Goal: Contribute content

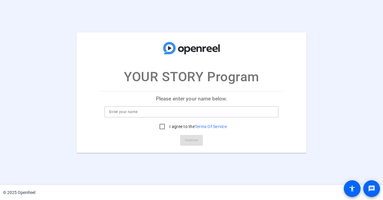
click at [153, 109] on input at bounding box center [191, 111] width 165 height 7
type input "[PERSON_NAME]"
click at [163, 127] on input "I agree to the Terms Of Service" at bounding box center [162, 126] width 12 height 12
checkbox input "true"
click at [196, 140] on span "Continue" at bounding box center [191, 140] width 13 height 9
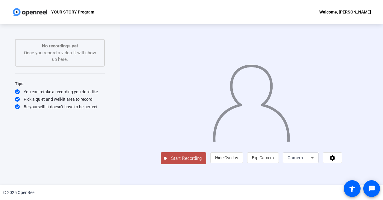
click at [167, 162] on span "Start Recording" at bounding box center [187, 158] width 40 height 7
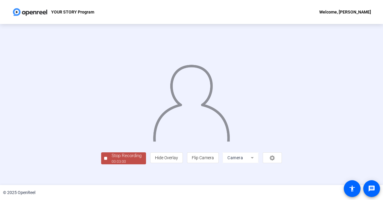
scroll to position [25, 0]
click at [112, 164] on div "00:03:01" at bounding box center [127, 161] width 30 height 5
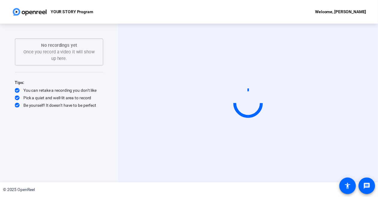
scroll to position [0, 0]
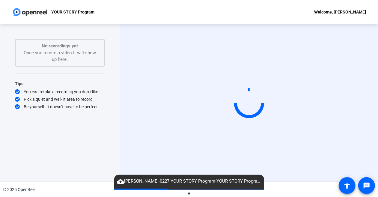
click at [189, 191] on span "▼" at bounding box center [189, 193] width 4 height 5
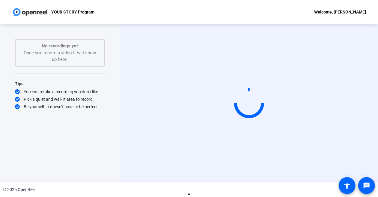
click at [187, 191] on span "▲" at bounding box center [189, 193] width 4 height 5
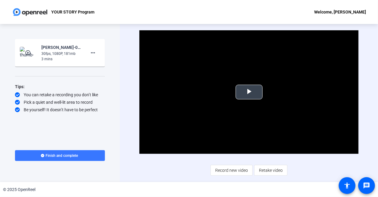
click at [249, 92] on span "Video Player" at bounding box center [249, 92] width 0 height 0
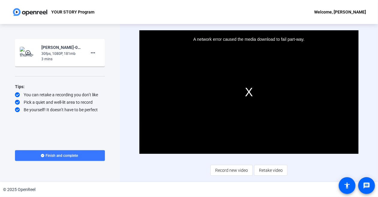
click at [180, 167] on div "Video Player is loading. Play Video Pause Mute Current Time 0:41 / Duration 3:0…" at bounding box center [248, 102] width 219 height 145
click at [252, 90] on div "A network error caused the media download to fail part-way." at bounding box center [248, 91] width 219 height 123
click at [272, 171] on span "Retake video" at bounding box center [271, 169] width 24 height 11
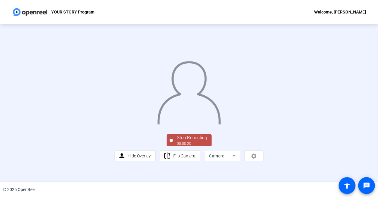
scroll to position [34, 0]
click at [185, 141] on div "Stop Recording" at bounding box center [192, 137] width 30 height 7
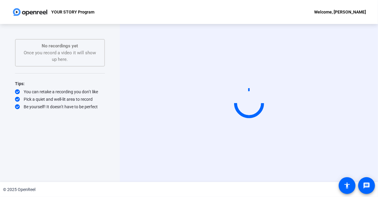
scroll to position [0, 0]
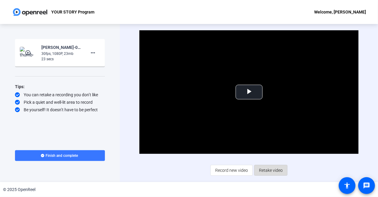
click at [269, 168] on span "Retake video" at bounding box center [271, 169] width 24 height 11
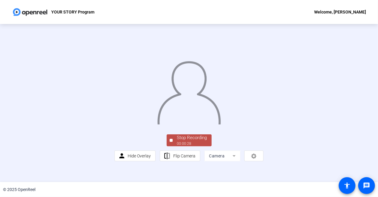
scroll to position [34, 0]
click at [181, 141] on div "Stop Recording" at bounding box center [192, 137] width 30 height 7
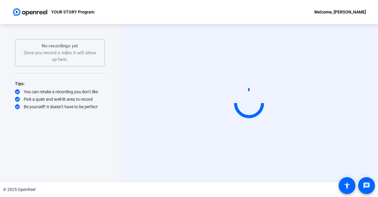
scroll to position [0, 0]
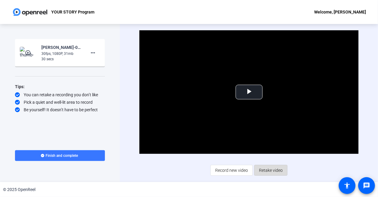
click at [264, 167] on span "Retake video" at bounding box center [271, 169] width 24 height 11
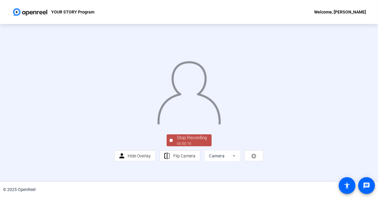
scroll to position [34, 0]
click at [194, 141] on div "Stop Recording" at bounding box center [192, 137] width 30 height 7
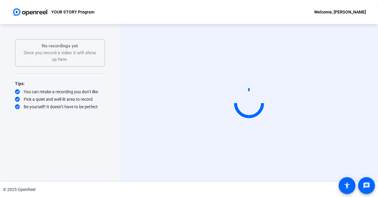
scroll to position [0, 0]
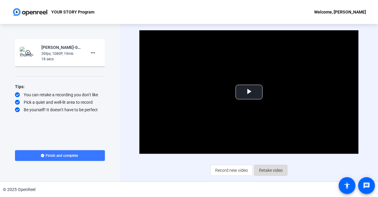
click at [274, 170] on span "Retake video" at bounding box center [271, 169] width 24 height 11
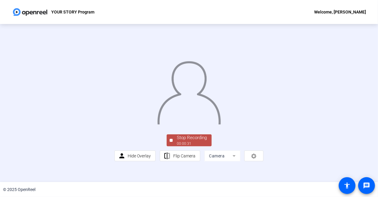
scroll to position [34, 0]
click at [192, 141] on div "Stop Recording" at bounding box center [192, 137] width 30 height 7
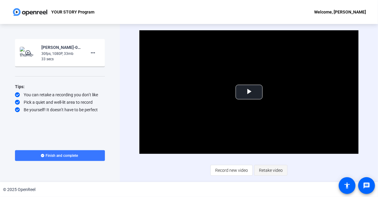
click at [270, 172] on span "Retake video" at bounding box center [271, 169] width 24 height 11
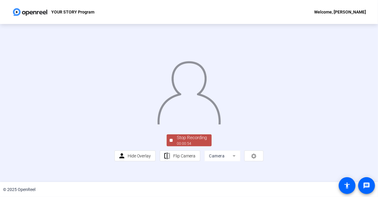
scroll to position [34, 0]
click at [194, 148] on div "Stop Recording 00:00:55 person Hide Overlay flip Flip Camera Camera" at bounding box center [188, 147] width 149 height 28
click at [199, 141] on div "Stop Recording" at bounding box center [192, 137] width 30 height 7
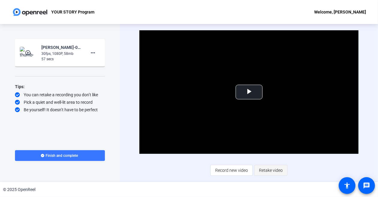
click at [272, 170] on span "Retake video" at bounding box center [271, 169] width 24 height 11
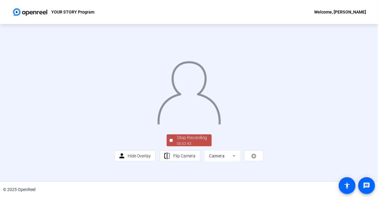
scroll to position [34, 0]
click at [191, 143] on div "Stop Recording 00:02:44 person Hide Overlay flip Flip Camera Camera" at bounding box center [188, 103] width 149 height 116
click at [189, 141] on div "Stop Recording" at bounding box center [192, 137] width 30 height 7
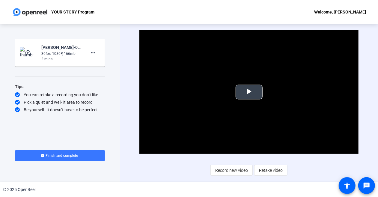
click at [249, 92] on span "Video Player" at bounding box center [249, 92] width 0 height 0
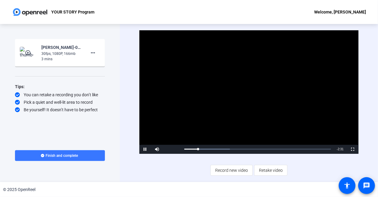
click at [244, 10] on div "YOUR STORY Program Welcome, [PERSON_NAME]" at bounding box center [189, 12] width 378 height 24
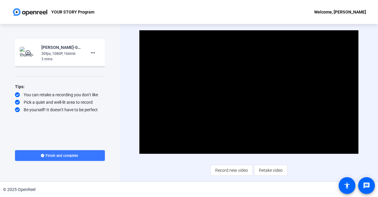
click at [269, 12] on div "YOUR STORY Program Welcome, [PERSON_NAME]" at bounding box center [189, 12] width 378 height 24
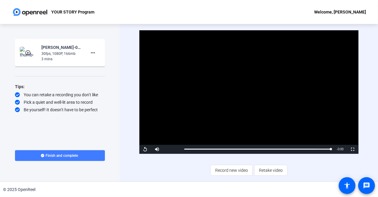
click at [76, 154] on span "Finish and complete" at bounding box center [62, 155] width 32 height 5
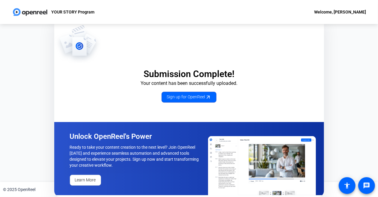
click at [267, 14] on div "YOUR STORY Program Welcome, [PERSON_NAME]" at bounding box center [189, 12] width 378 height 24
